Goal: Task Accomplishment & Management: Manage account settings

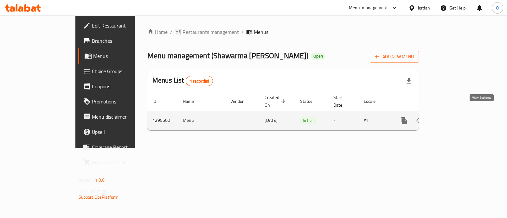
click at [453, 117] on icon "enhanced table" at bounding box center [450, 121] width 8 height 8
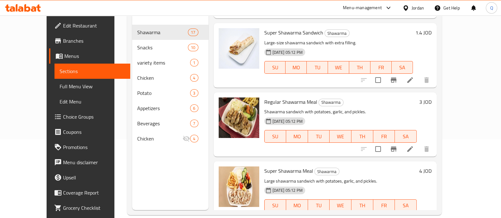
scroll to position [79, 0]
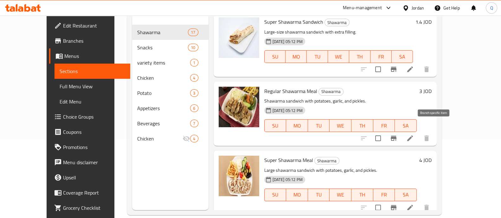
click at [401, 132] on button "Branch-specific-item" at bounding box center [393, 138] width 15 height 15
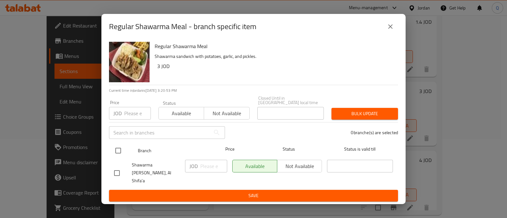
click at [119, 151] on input "checkbox" at bounding box center [117, 150] width 13 height 13
checkbox input "true"
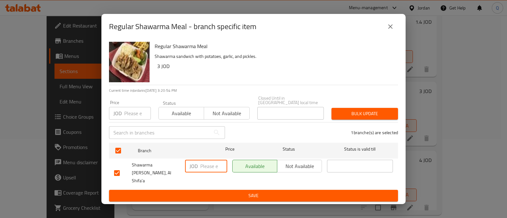
click at [200, 166] on input "number" at bounding box center [213, 166] width 27 height 13
type input "2"
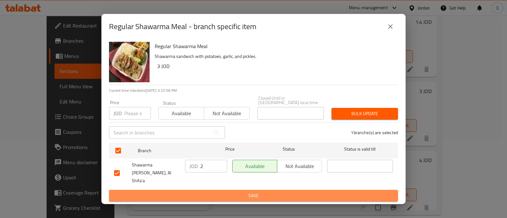
click at [230, 192] on span "Save" at bounding box center [253, 196] width 279 height 8
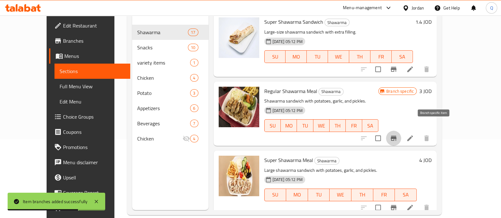
click at [401, 131] on button "Branch-specific-item" at bounding box center [393, 138] width 15 height 15
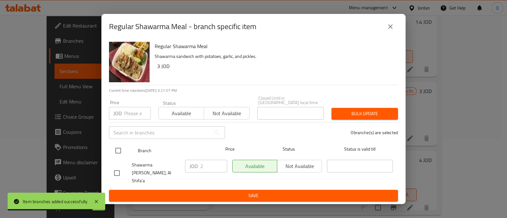
click at [116, 151] on input "checkbox" at bounding box center [117, 150] width 13 height 13
checkbox input "true"
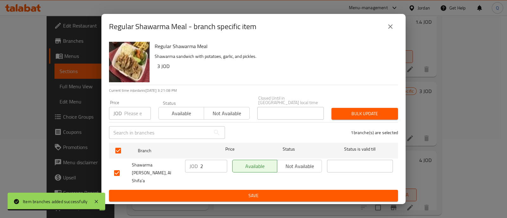
click at [204, 169] on input "2" at bounding box center [213, 166] width 27 height 13
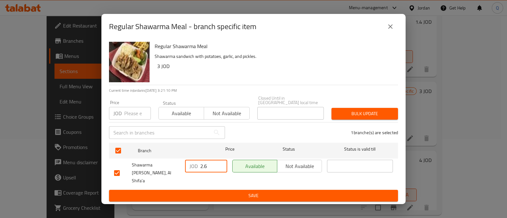
type input "2.6"
click at [215, 192] on span "Save" at bounding box center [253, 196] width 279 height 8
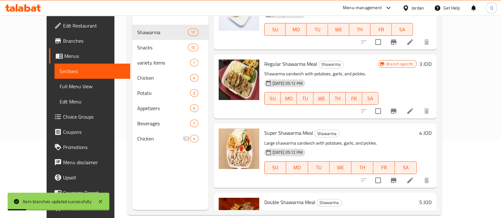
scroll to position [119, 0]
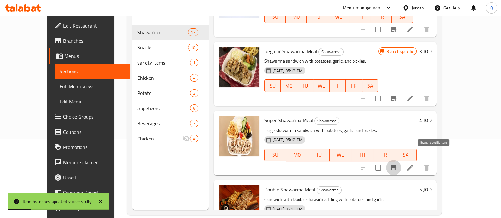
click at [396, 165] on icon "Branch-specific-item" at bounding box center [393, 167] width 6 height 5
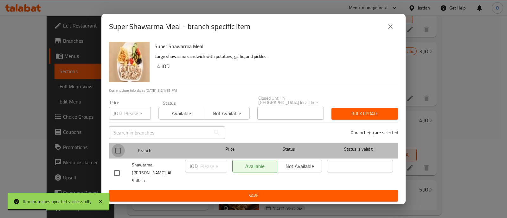
click at [117, 151] on input "checkbox" at bounding box center [117, 150] width 13 height 13
checkbox input "true"
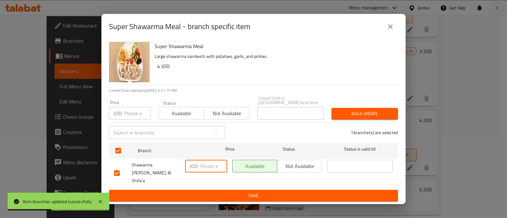
click at [201, 166] on input "number" at bounding box center [213, 166] width 27 height 13
type input "3.1"
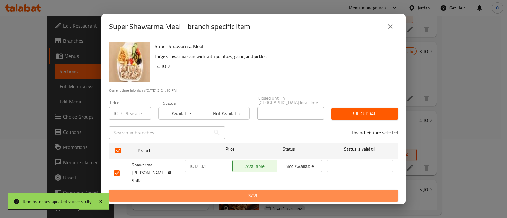
click at [208, 192] on span "Save" at bounding box center [253, 196] width 279 height 8
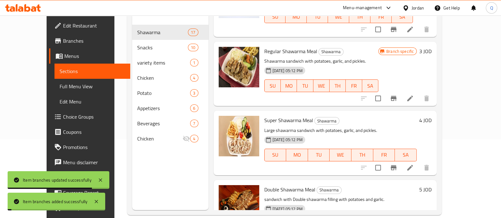
scroll to position [198, 0]
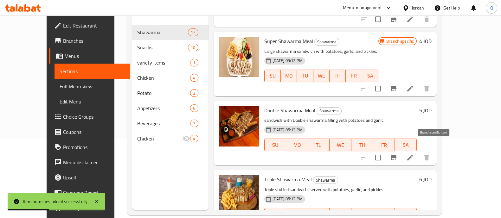
click at [401, 154] on button "Branch-specific-item" at bounding box center [393, 157] width 15 height 15
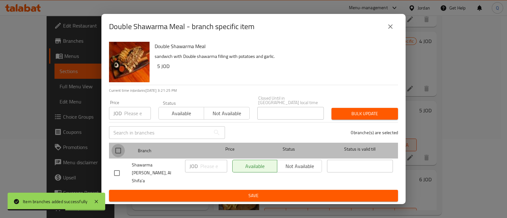
click at [121, 151] on input "checkbox" at bounding box center [117, 150] width 13 height 13
checkbox input "true"
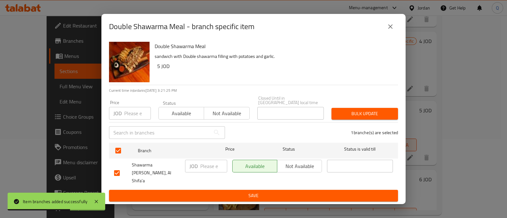
click at [197, 168] on p "JOD" at bounding box center [193, 166] width 8 height 8
click at [209, 172] on input "number" at bounding box center [213, 166] width 27 height 13
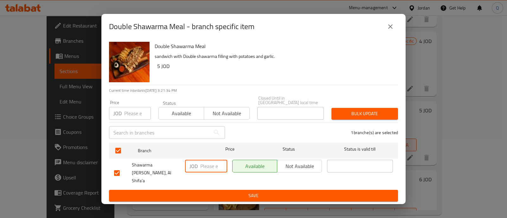
type input "3"
type input "4"
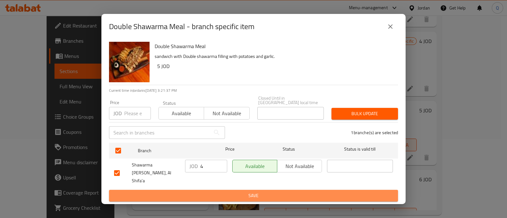
click at [217, 192] on span "Save" at bounding box center [253, 196] width 279 height 8
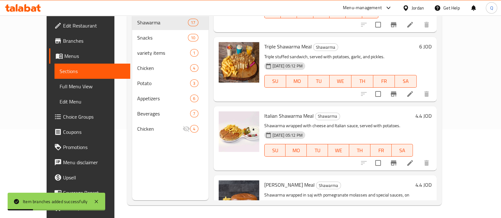
scroll to position [316, 0]
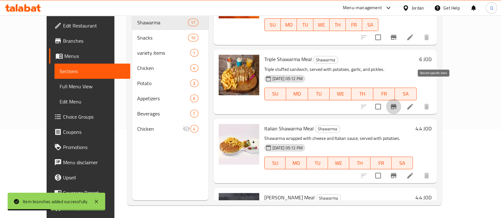
click at [396, 104] on icon "Branch-specific-item" at bounding box center [393, 106] width 6 height 5
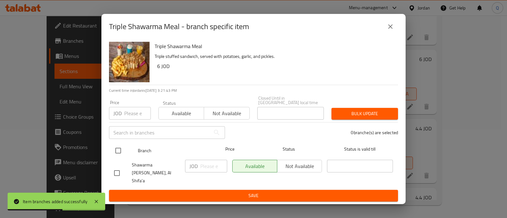
click at [115, 148] on input "checkbox" at bounding box center [117, 150] width 13 height 13
checkbox input "true"
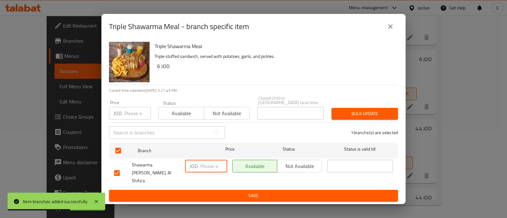
click at [214, 169] on input "number" at bounding box center [213, 166] width 27 height 13
type input "4.7"
click at [220, 183] on ul "Branch Price Status Status is valid till Shawarma [PERSON_NAME] Algharby, Al Sh…" at bounding box center [253, 165] width 289 height 50
click at [220, 192] on span "Save" at bounding box center [253, 196] width 279 height 8
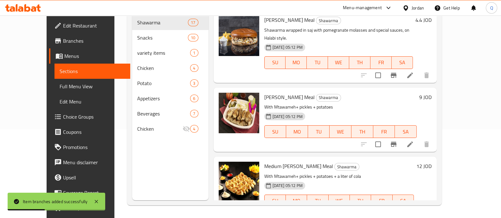
scroll to position [514, 0]
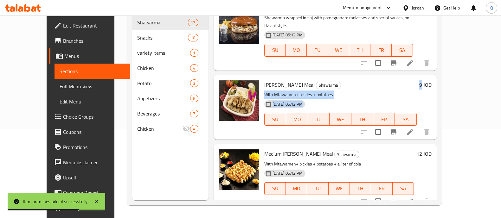
drag, startPoint x: 461, startPoint y: 50, endPoint x: 456, endPoint y: 49, distance: 5.9
click at [434, 78] on div "Tawfir Shawarma Meal Shawarma With Mtawameh+ pickles + potatoes [DATE] 05:12 PM…" at bounding box center [348, 107] width 173 height 59
click at [417, 80] on h6 "Tawfir Shawarma Meal Shawarma" at bounding box center [340, 84] width 153 height 9
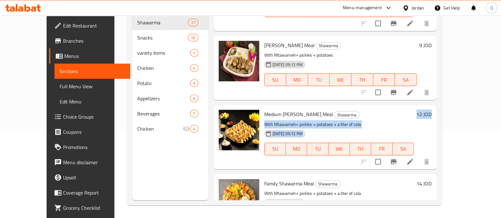
drag, startPoint x: 450, startPoint y: 83, endPoint x: 475, endPoint y: 83, distance: 25.3
click at [437, 105] on div "Medium Tawfir Shawarma Meal Shawarma With Mtawameh+ pickles + potatoes + a lite…" at bounding box center [324, 137] width 223 height 64
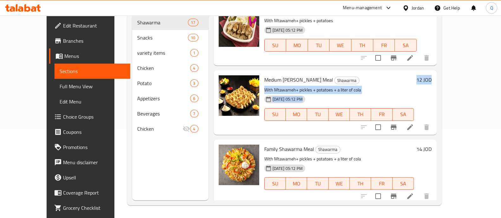
scroll to position [633, 0]
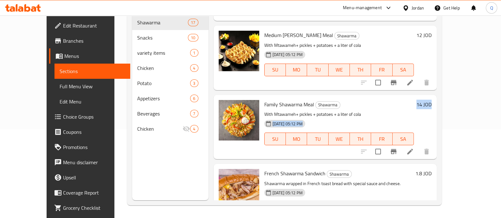
drag, startPoint x: 454, startPoint y: 77, endPoint x: 485, endPoint y: 75, distance: 30.7
click at [441, 75] on div "Menu sections Shawarma 17 Snacks 10 variety items 1 Chicken 4 Potato 3 Appetize…" at bounding box center [284, 91] width 314 height 228
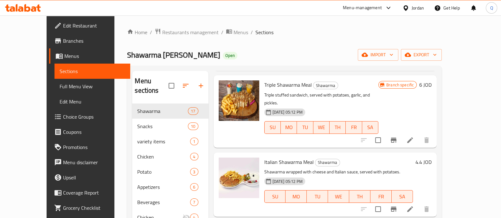
scroll to position [340, 0]
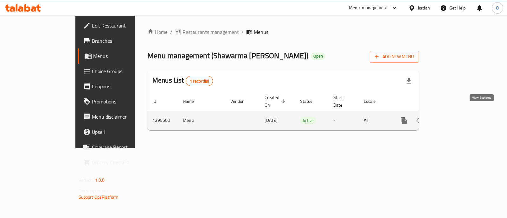
click at [457, 116] on link "enhanced table" at bounding box center [449, 120] width 15 height 15
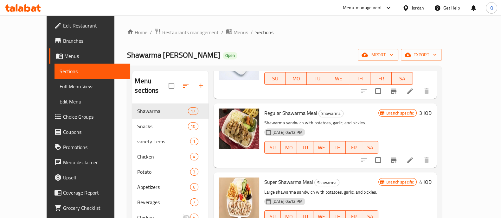
scroll to position [119, 0]
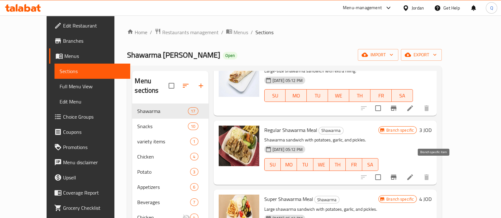
click at [396, 175] on icon "Branch-specific-item" at bounding box center [393, 177] width 6 height 5
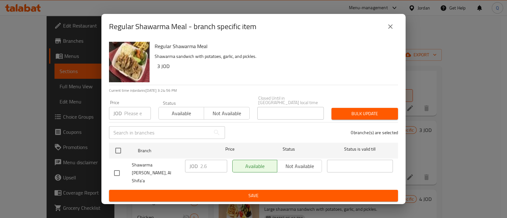
click at [389, 30] on icon "close" at bounding box center [390, 27] width 8 height 8
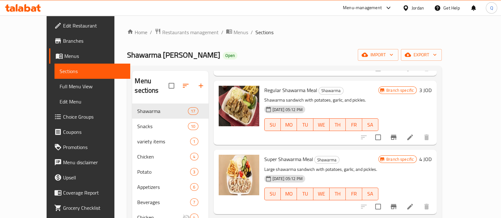
scroll to position [198, 0]
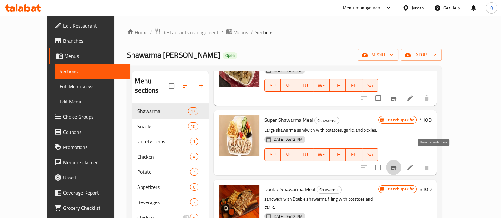
click at [401, 161] on button "Branch-specific-item" at bounding box center [393, 167] width 15 height 15
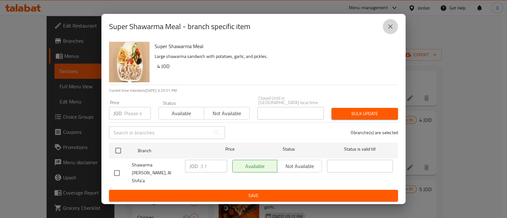
click at [391, 29] on icon "close" at bounding box center [390, 26] width 4 height 4
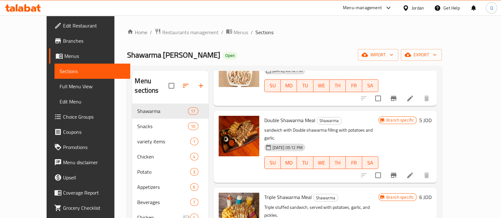
scroll to position [277, 0]
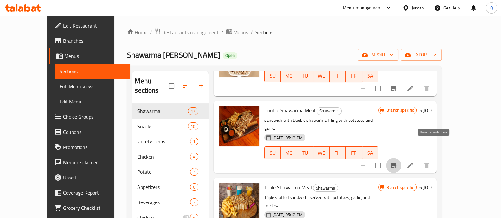
click at [396, 163] on icon "Branch-specific-item" at bounding box center [393, 165] width 6 height 5
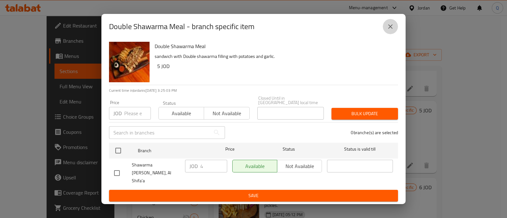
click at [386, 30] on icon "close" at bounding box center [390, 27] width 8 height 8
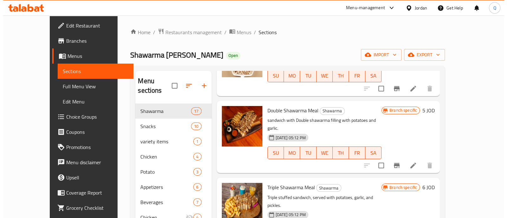
scroll to position [356, 0]
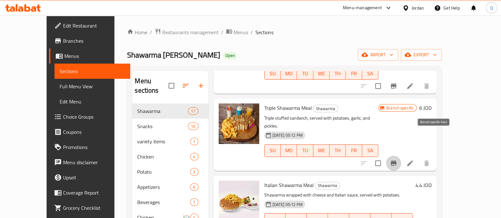
click at [401, 156] on button "Branch-specific-item" at bounding box center [393, 163] width 15 height 15
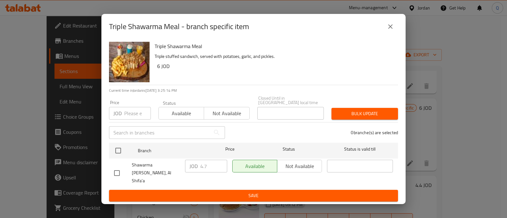
click at [396, 34] on button "close" at bounding box center [390, 26] width 15 height 15
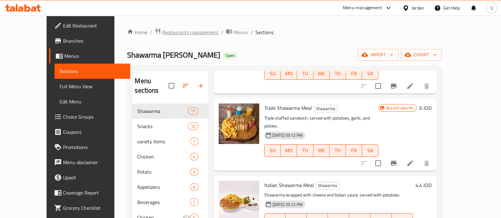
click at [162, 31] on span "Restaurants management" at bounding box center [190, 33] width 56 height 8
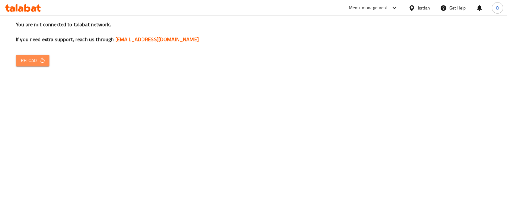
click at [40, 61] on icon "button" at bounding box center [42, 60] width 6 height 6
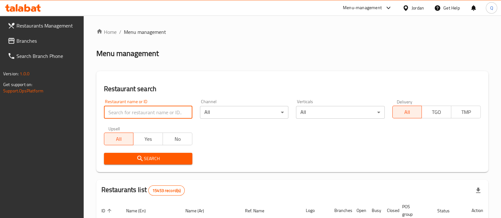
click at [174, 111] on input "search" at bounding box center [148, 112] width 88 height 13
type input "ح"
type input "جمعة عرب"
click button "Search" at bounding box center [148, 159] width 88 height 12
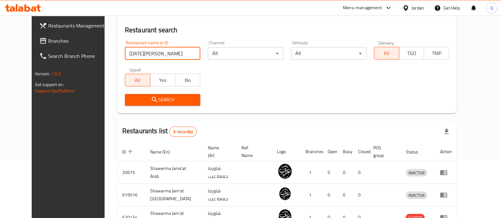
scroll to position [119, 0]
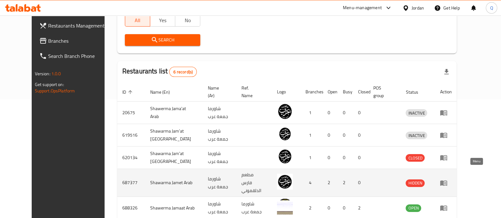
click at [447, 181] on icon "enhanced table" at bounding box center [443, 183] width 7 height 5
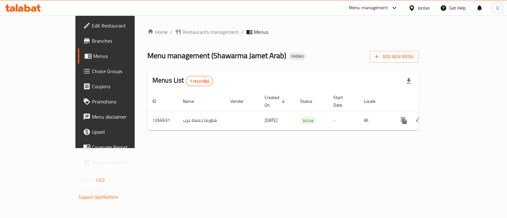
click at [92, 40] on span "Branches" at bounding box center [123, 41] width 63 height 8
